Goal: Task Accomplishment & Management: Manage account settings

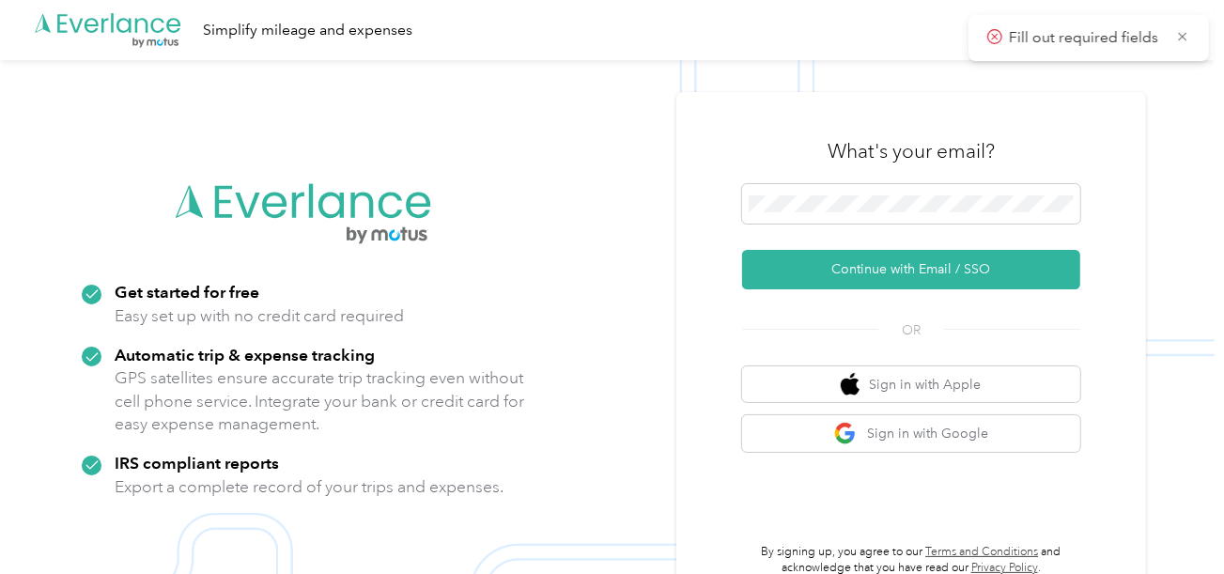
click at [816, 272] on button "Continue with Email / SSO" at bounding box center [911, 269] width 338 height 39
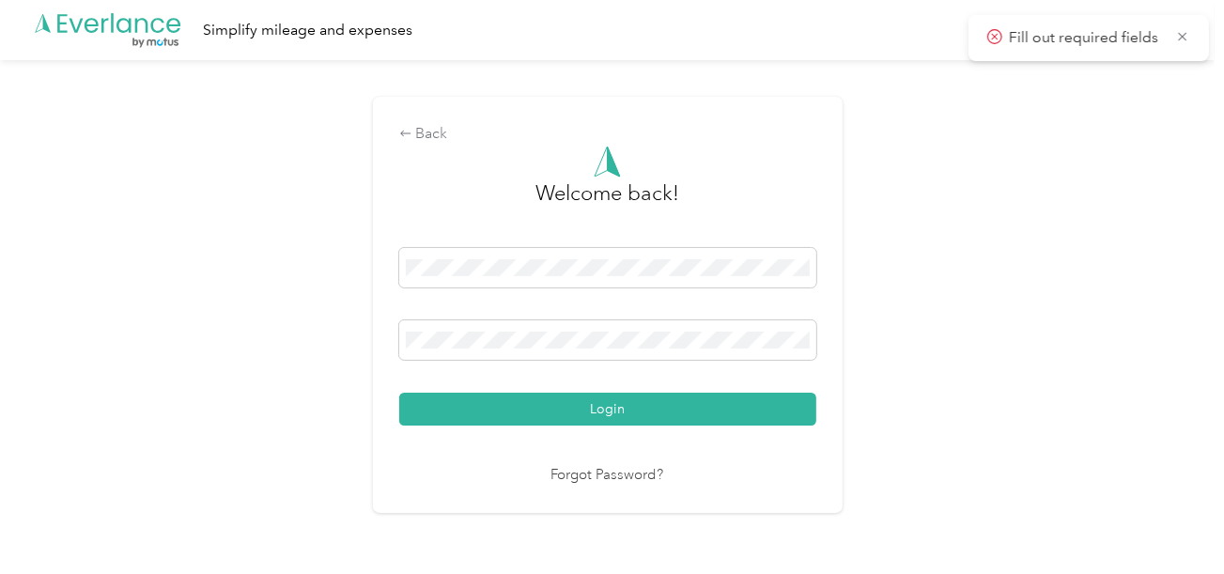
drag, startPoint x: 637, startPoint y: 402, endPoint x: 925, endPoint y: 352, distance: 292.6
click at [639, 403] on button "Login" at bounding box center [607, 409] width 417 height 33
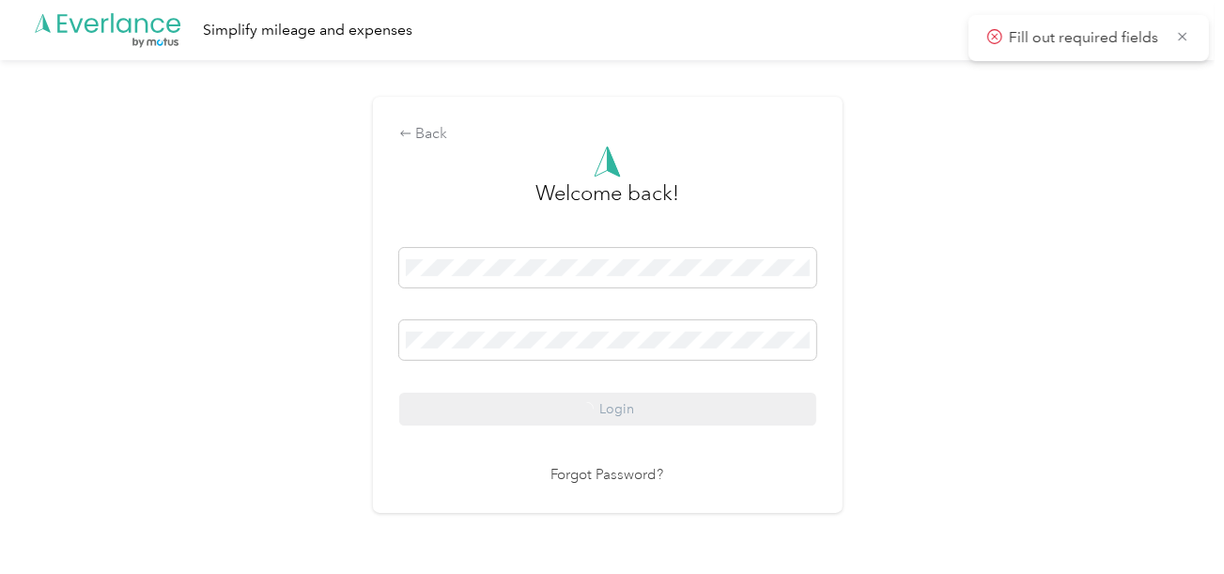
drag, startPoint x: 925, startPoint y: 352, endPoint x: 1232, endPoint y: 405, distance: 311.6
click at [933, 352] on div "Back Welcome back! Login Forgot Password?" at bounding box center [607, 312] width 1214 height 505
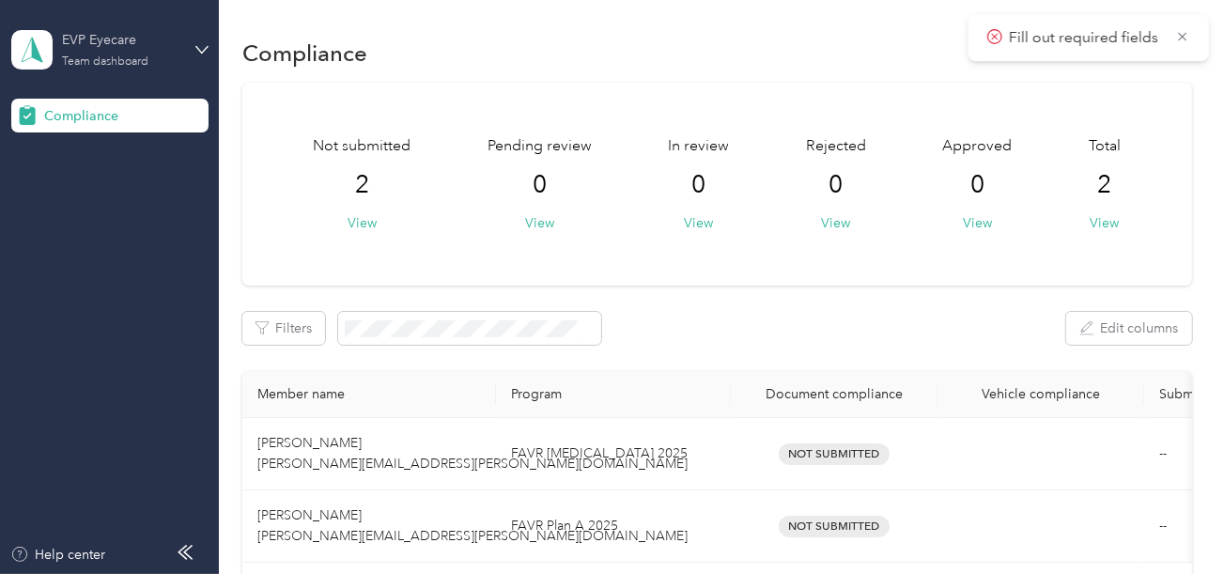
click at [129, 48] on div "EVP Eyecare" at bounding box center [120, 40] width 117 height 20
click at [77, 198] on div "Log out" at bounding box center [63, 192] width 72 height 20
